Goal: Task Accomplishment & Management: Use online tool/utility

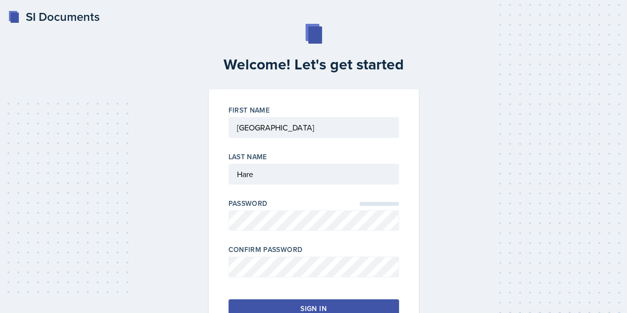
scroll to position [57, 0]
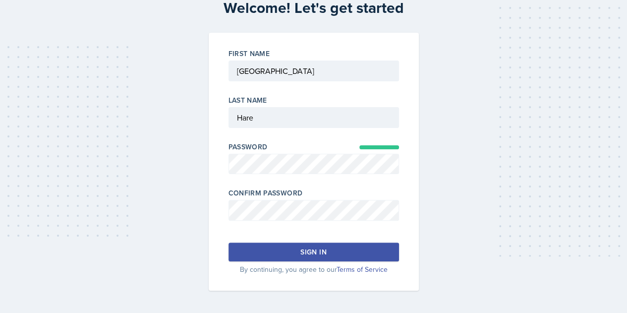
click at [291, 223] on div at bounding box center [314, 226] width 171 height 10
click at [313, 245] on button "Sign in" at bounding box center [314, 252] width 171 height 19
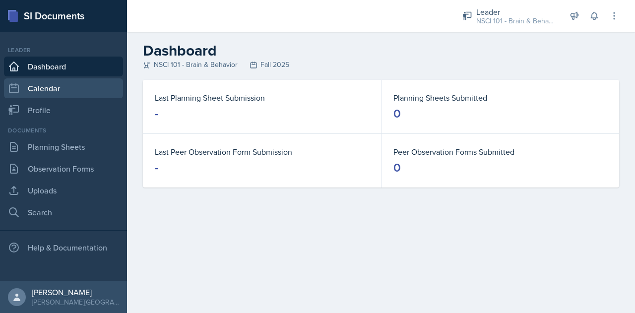
click at [41, 85] on link "Calendar" at bounding box center [63, 88] width 119 height 20
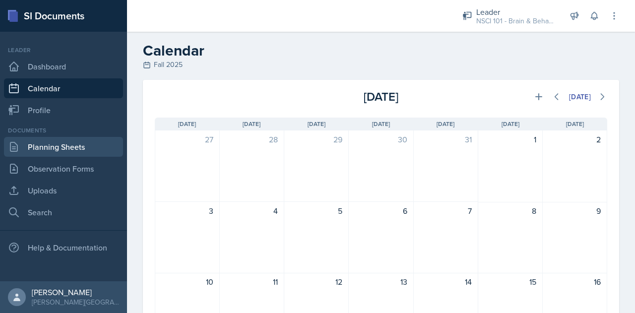
click at [49, 145] on link "Planning Sheets" at bounding box center [63, 147] width 119 height 20
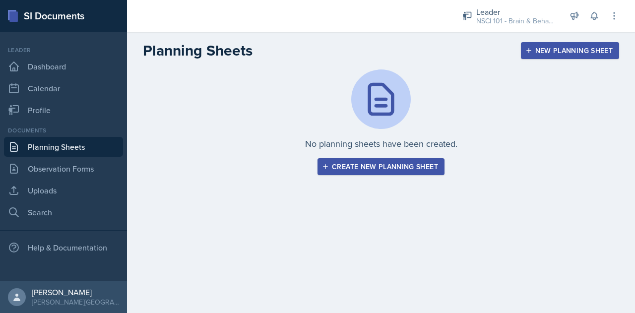
click at [402, 159] on button "Create new planning sheet" at bounding box center [380, 166] width 127 height 17
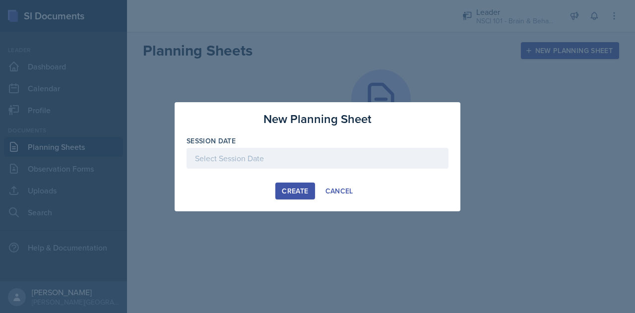
click at [309, 161] on div at bounding box center [317, 158] width 262 height 21
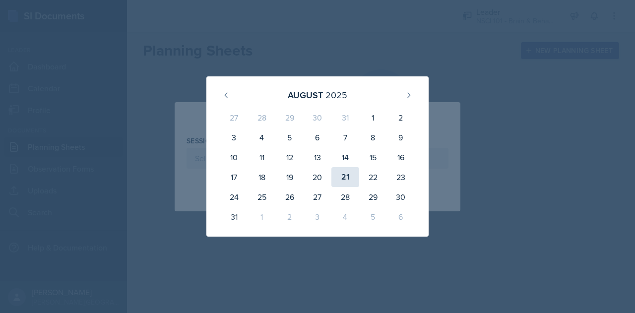
click at [345, 174] on div "21" at bounding box center [345, 177] width 28 height 20
type input "[DATE]"
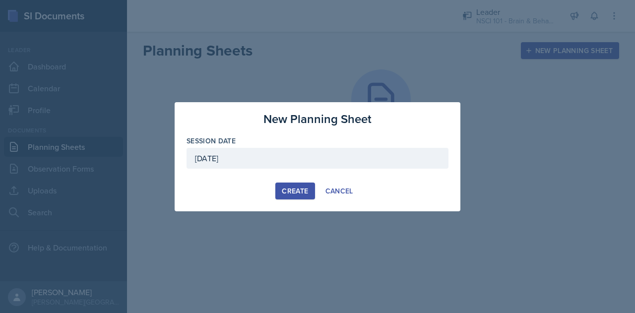
click at [304, 188] on div "Create" at bounding box center [295, 191] width 26 height 8
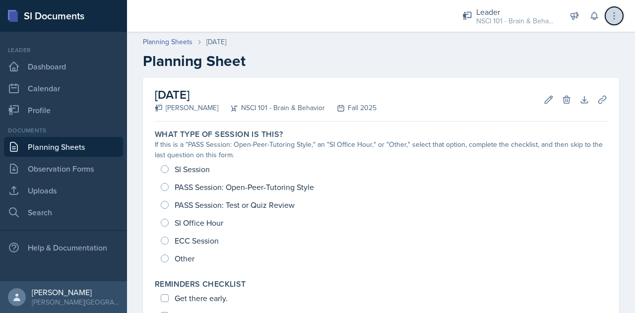
click at [612, 14] on icon at bounding box center [614, 16] width 10 height 10
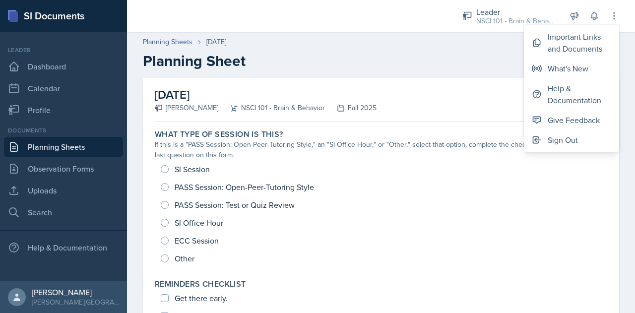
click at [464, 64] on h2 "Planning Sheet" at bounding box center [381, 61] width 476 height 18
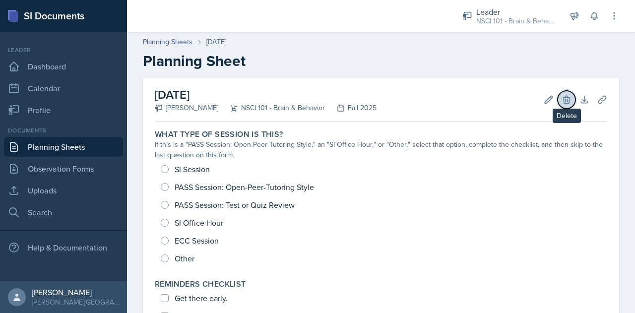
click at [561, 103] on icon at bounding box center [566, 100] width 10 height 10
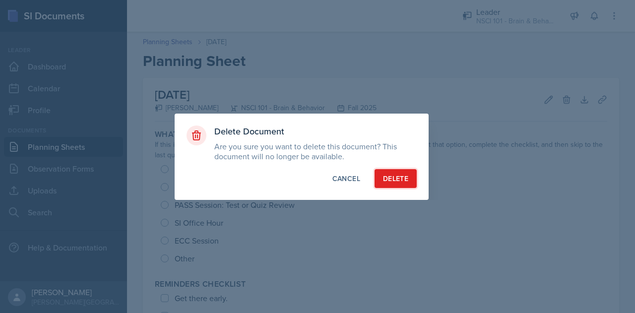
click at [395, 177] on div "Delete" at bounding box center [395, 179] width 25 height 10
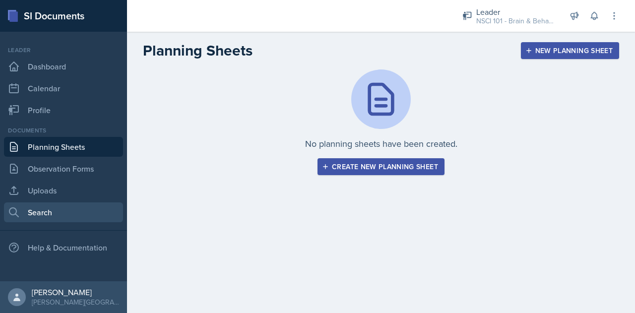
click at [55, 206] on link "Search" at bounding box center [63, 212] width 119 height 20
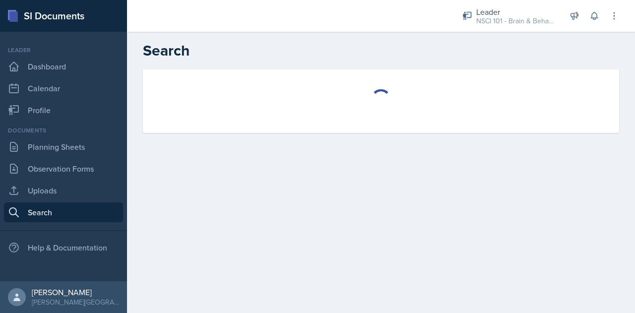
select select "all"
select select "1"
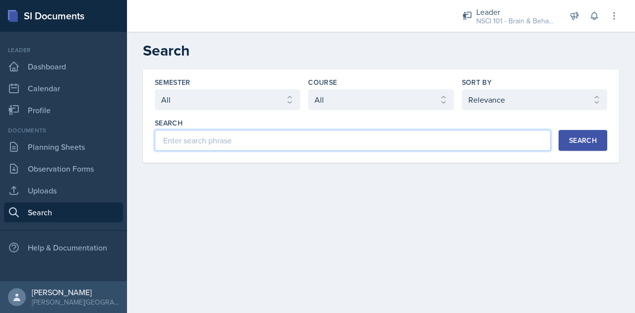
click at [260, 147] on input at bounding box center [353, 140] width 396 height 21
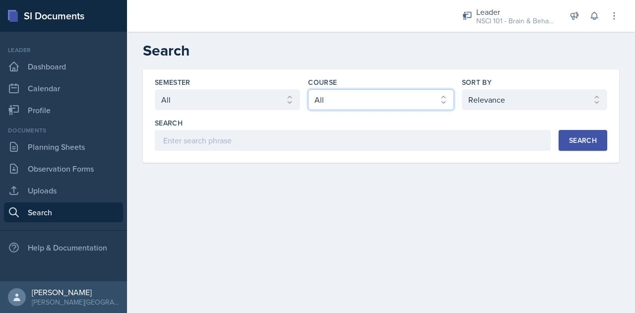
click at [365, 106] on select "Select course All ACCT 113 - Principles of Accounting I ACCT 213 - Intermediate…" at bounding box center [380, 99] width 145 height 21
select select "81bb374f-e51e-405f-8b12-8170eea9df7e"
click at [308, 89] on select "Select course All ACCT 113 - Principles of Accounting I ACCT 213 - Intermediate…" at bounding box center [380, 99] width 145 height 21
click at [585, 140] on div "Search" at bounding box center [583, 140] width 28 height 8
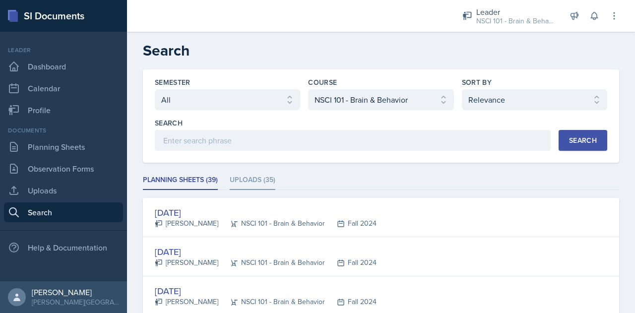
click at [259, 175] on li "Uploads (35)" at bounding box center [253, 180] width 46 height 19
